Goal: Task Accomplishment & Management: Use online tool/utility

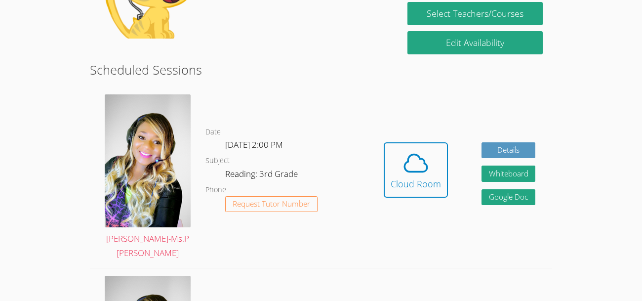
scroll to position [220, 0]
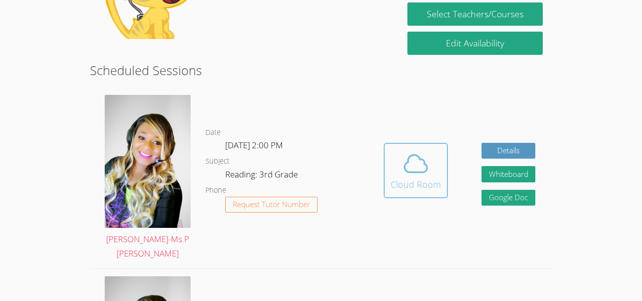
click at [420, 168] on icon at bounding box center [416, 164] width 28 height 28
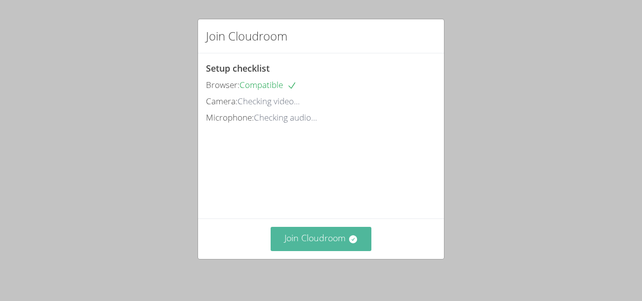
click at [354, 243] on icon at bounding box center [353, 239] width 10 height 10
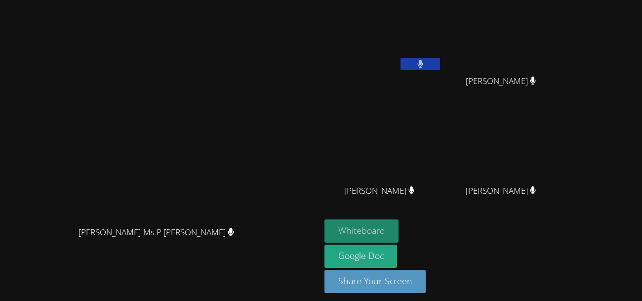
click at [399, 232] on button "Whiteboard" at bounding box center [362, 230] width 75 height 23
click at [399, 234] on button "Whiteboard" at bounding box center [362, 230] width 75 height 23
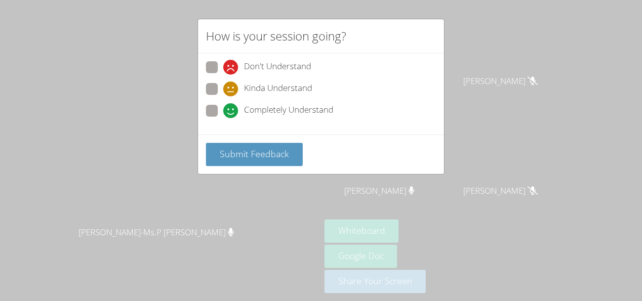
click at [281, 108] on span "Completely Understand" at bounding box center [288, 110] width 89 height 15
click at [232, 108] on input "Completely Understand" at bounding box center [227, 109] width 8 height 8
radio input "true"
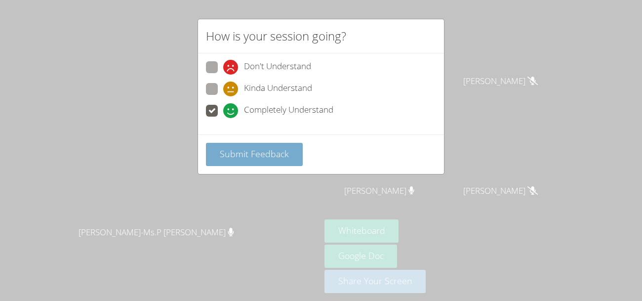
click at [276, 162] on button "Submit Feedback" at bounding box center [254, 154] width 97 height 23
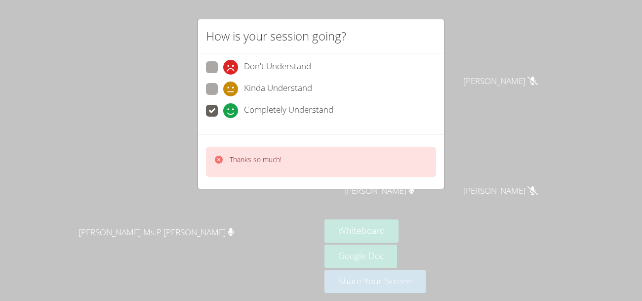
click at [388, 94] on div "Kinda Understand" at bounding box center [321, 92] width 230 height 18
click at [388, 152] on div "Thanks so much!" at bounding box center [321, 162] width 230 height 30
click at [528, 33] on div "How is your session going? Don't Understand Kinda Understand Completely Underst…" at bounding box center [321, 150] width 642 height 301
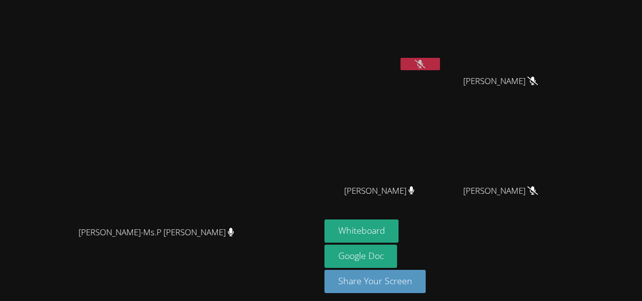
click at [425, 62] on icon at bounding box center [420, 64] width 10 height 8
click at [442, 55] on video at bounding box center [384, 37] width 118 height 66
click at [440, 62] on button at bounding box center [421, 64] width 40 height 12
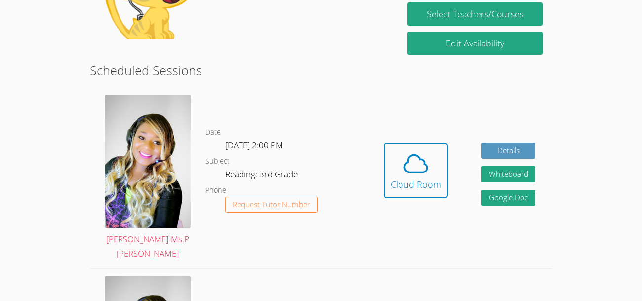
scroll to position [186, 0]
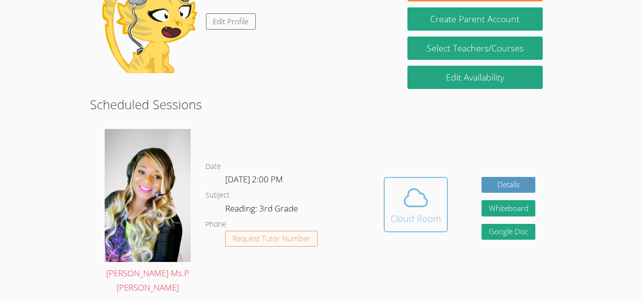
click at [405, 181] on button "Cloud Room" at bounding box center [416, 204] width 64 height 55
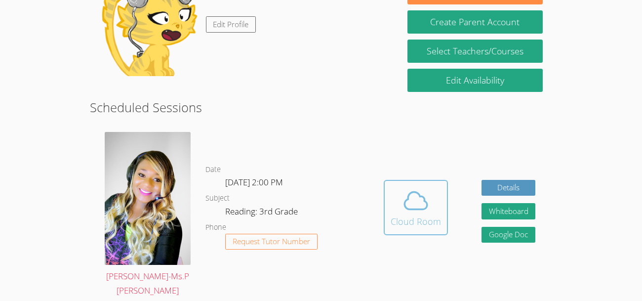
click at [407, 203] on icon at bounding box center [416, 201] width 28 height 28
click at [415, 203] on icon at bounding box center [416, 201] width 28 height 28
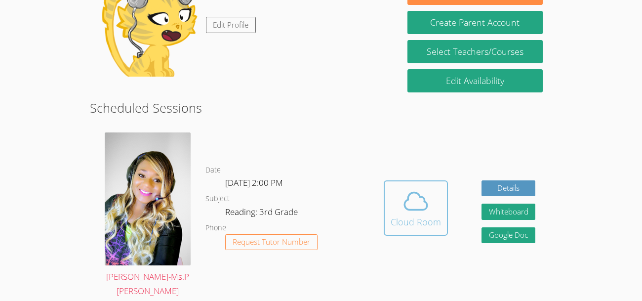
scroll to position [179, 0]
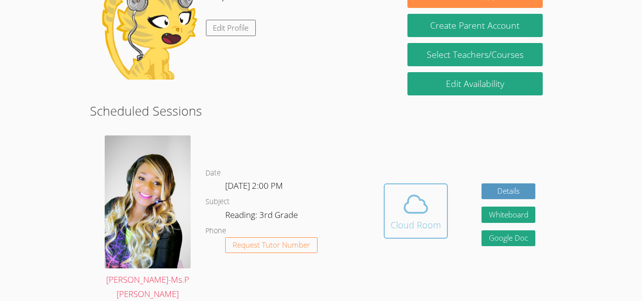
click at [409, 211] on icon at bounding box center [416, 203] width 23 height 17
click at [399, 236] on button "Cloud Room" at bounding box center [416, 210] width 64 height 55
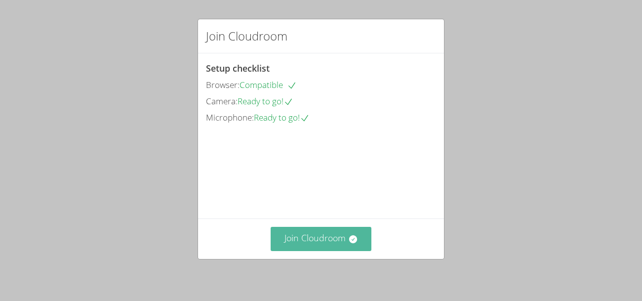
click at [310, 238] on button "Join Cloudroom" at bounding box center [321, 239] width 101 height 24
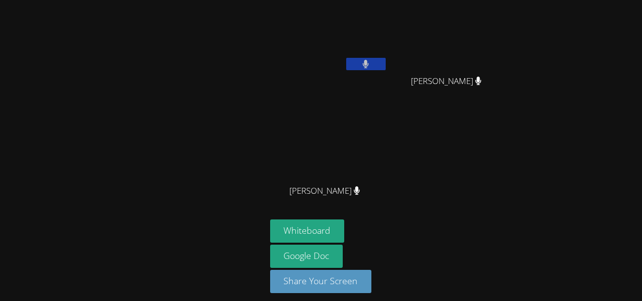
click at [320, 149] on video at bounding box center [329, 147] width 118 height 66
click at [302, 145] on video at bounding box center [329, 147] width 118 height 66
click at [360, 148] on video at bounding box center [329, 147] width 118 height 66
click at [354, 156] on video at bounding box center [329, 147] width 118 height 66
click at [360, 188] on icon at bounding box center [357, 190] width 6 height 8
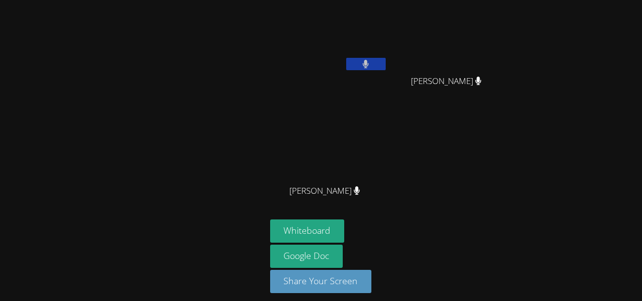
click at [353, 191] on span "ABRAHAM DUARTE" at bounding box center [325, 191] width 71 height 14
click at [358, 196] on span "ABRAHAM DUARTE" at bounding box center [325, 191] width 71 height 14
click at [380, 179] on video at bounding box center [329, 147] width 118 height 66
click at [366, 193] on div "ABRAHAM DUARTE" at bounding box center [329, 200] width 118 height 40
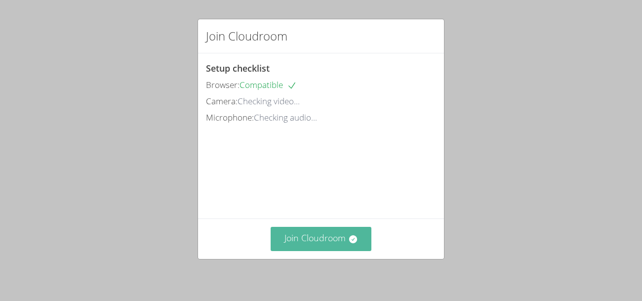
click at [348, 238] on icon at bounding box center [353, 239] width 10 height 10
click at [358, 241] on button "Join Cloudroom" at bounding box center [321, 239] width 101 height 24
click at [341, 230] on button "Join Cloudroom" at bounding box center [321, 239] width 101 height 24
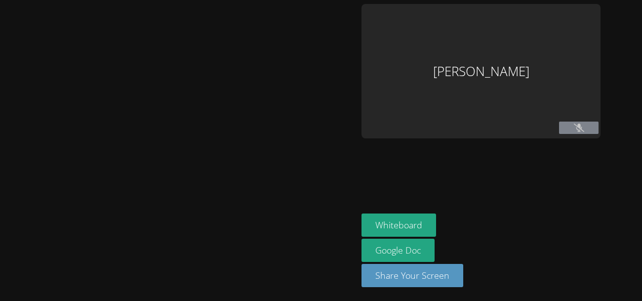
click at [338, 241] on div at bounding box center [179, 150] width 350 height 293
